Goal: Consume media (video, audio)

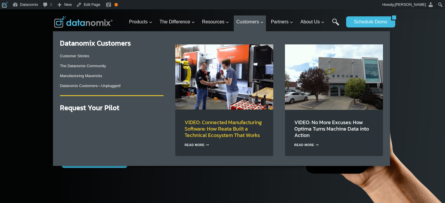
click at [211, 129] on link "VIDEO: Connected Manufacturing Software: How Reata Built a Technical Ecosystem …" at bounding box center [223, 129] width 77 height 21
